Goal: Information Seeking & Learning: Understand process/instructions

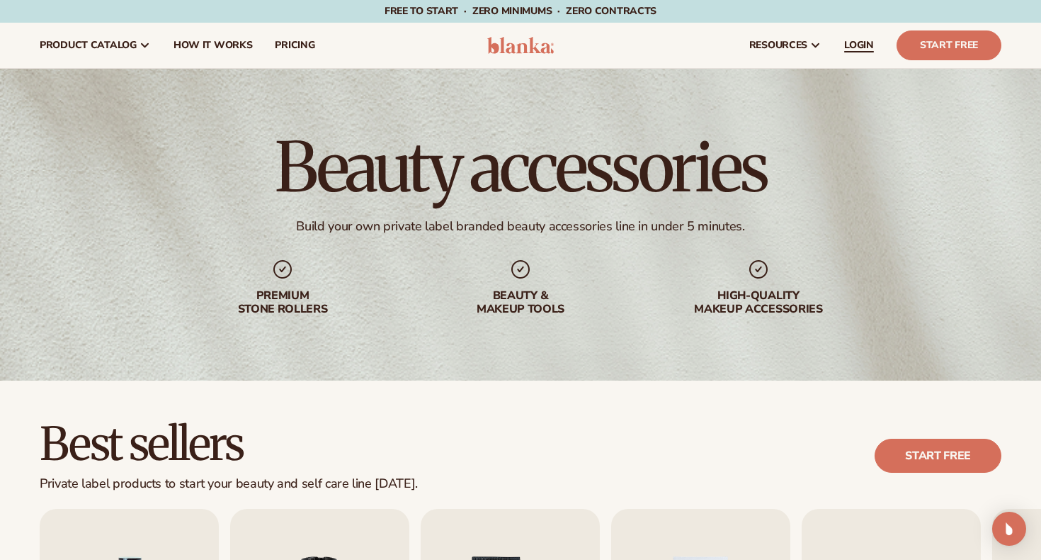
click at [856, 47] on span "LOGIN" at bounding box center [859, 45] width 30 height 11
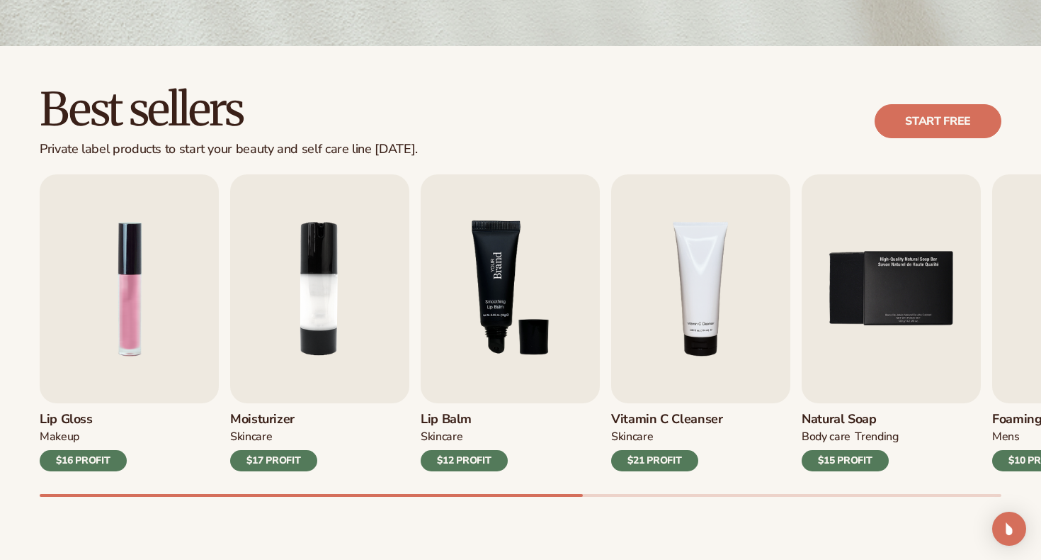
scroll to position [335, 0]
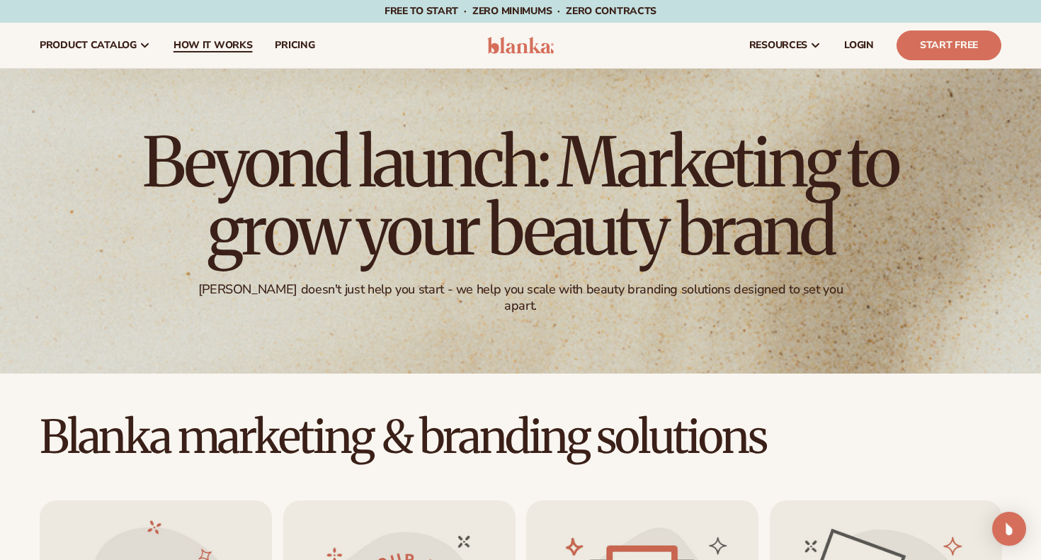
click at [212, 43] on span "How It Works" at bounding box center [213, 45] width 79 height 11
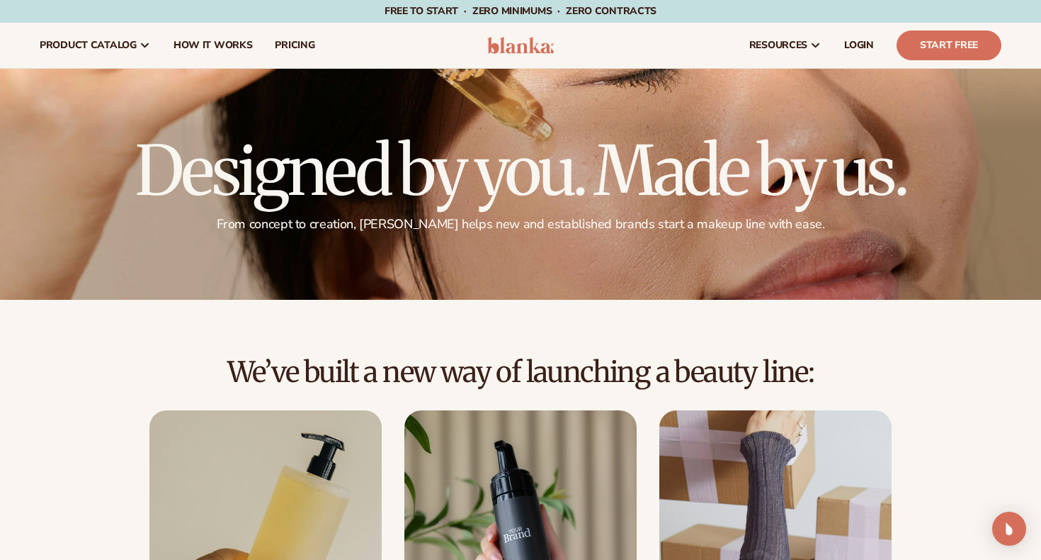
click at [706, 41] on div "resources connect your store" at bounding box center [790, 45] width 445 height 45
